Goal: Find specific page/section: Find specific page/section

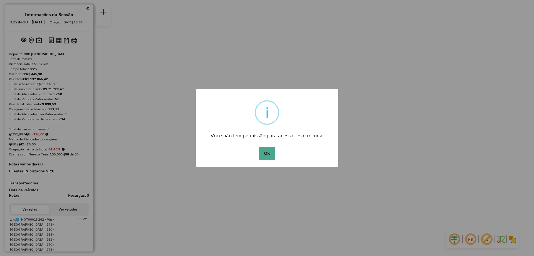
click at [268, 152] on button "OK" at bounding box center [267, 153] width 16 height 13
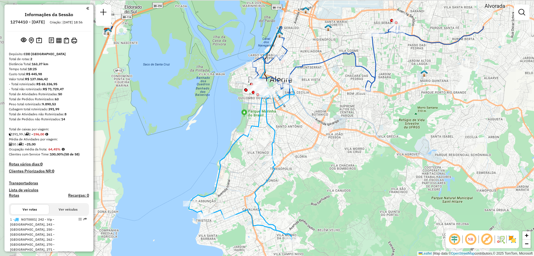
drag, startPoint x: 302, startPoint y: 143, endPoint x: 329, endPoint y: 171, distance: 38.6
click at [329, 171] on div "Janela de atendimento Grade de atendimento Capacidade Transportadoras Veículos …" at bounding box center [267, 128] width 534 height 256
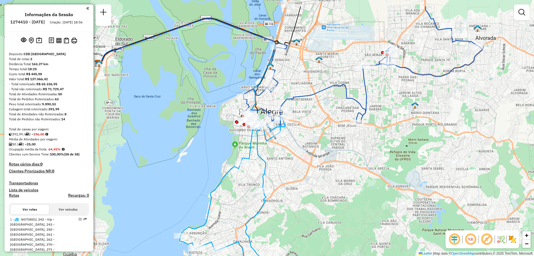
drag, startPoint x: 329, startPoint y: 87, endPoint x: 320, endPoint y: 115, distance: 29.8
click at [320, 115] on div "Janela de atendimento Grade de atendimento Capacidade Transportadoras Veículos …" at bounding box center [267, 128] width 534 height 256
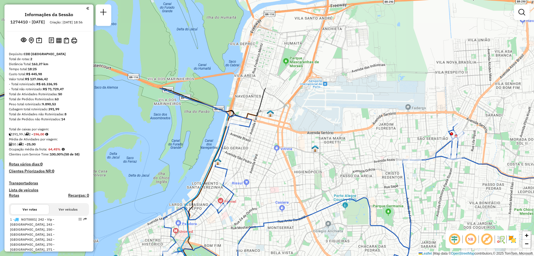
drag, startPoint x: 313, startPoint y: 66, endPoint x: 286, endPoint y: 180, distance: 116.6
click at [286, 180] on div "Janela de atendimento Grade de atendimento Capacidade Transportadoras Veículos …" at bounding box center [267, 128] width 534 height 256
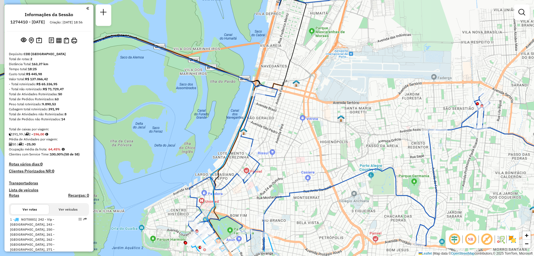
drag, startPoint x: 242, startPoint y: 183, endPoint x: 268, endPoint y: 153, distance: 39.7
click at [268, 153] on div "Janela de atendimento Grade de atendimento Capacidade Transportadoras Veículos …" at bounding box center [267, 128] width 534 height 256
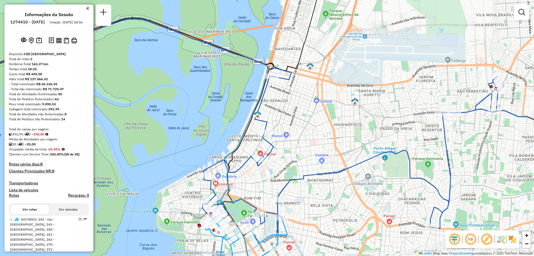
drag, startPoint x: 222, startPoint y: 226, endPoint x: 236, endPoint y: 207, distance: 23.5
click at [236, 208] on div "Janela de atendimento Grade de atendimento Capacidade Transportadoras Veículos …" at bounding box center [267, 128] width 534 height 256
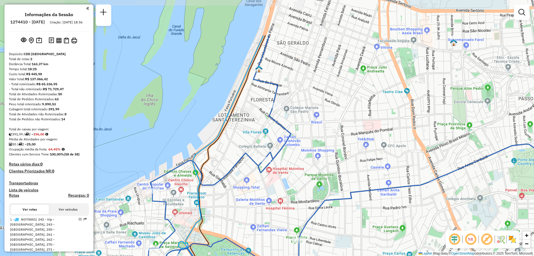
drag, startPoint x: 327, startPoint y: 138, endPoint x: 285, endPoint y: 199, distance: 74.0
click at [285, 199] on div "Janela de atendimento Grade de atendimento Capacidade Transportadoras Veículos …" at bounding box center [267, 128] width 534 height 256
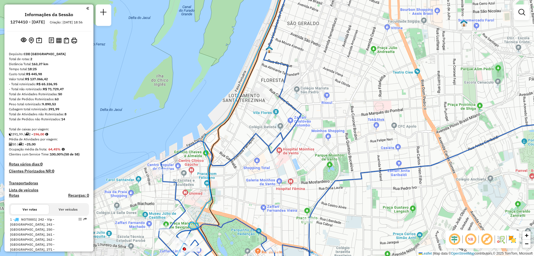
drag, startPoint x: 278, startPoint y: 192, endPoint x: 289, endPoint y: 173, distance: 22.2
click at [289, 173] on div "Janela de atendimento Grade de atendimento Capacidade Transportadoras Veículos …" at bounding box center [267, 128] width 534 height 256
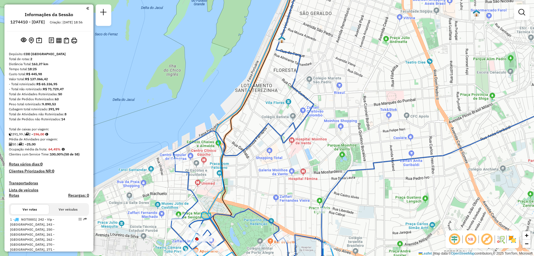
drag, startPoint x: 260, startPoint y: 199, endPoint x: 267, endPoint y: 192, distance: 10.0
click at [267, 192] on div "Janela de atendimento Grade de atendimento Capacidade Transportadoras Veículos …" at bounding box center [267, 128] width 534 height 256
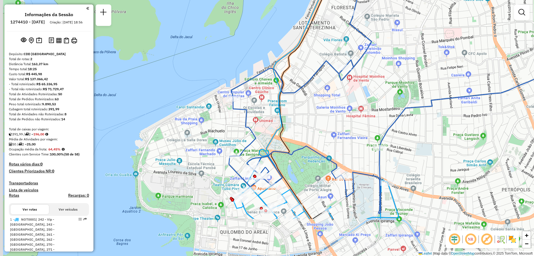
drag, startPoint x: 249, startPoint y: 216, endPoint x: 315, endPoint y: 155, distance: 89.8
click at [315, 155] on div "Janela de atendimento Grade de atendimento Capacidade Transportadoras Veículos …" at bounding box center [267, 128] width 534 height 256
